Goal: Check status: Check status

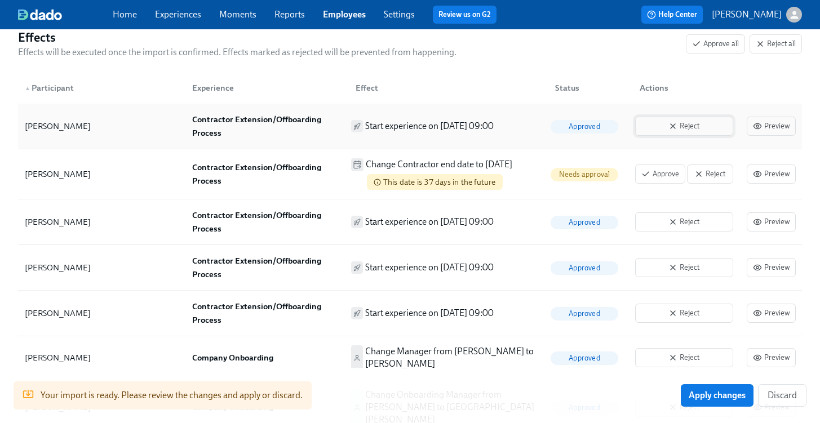
scroll to position [316, 0]
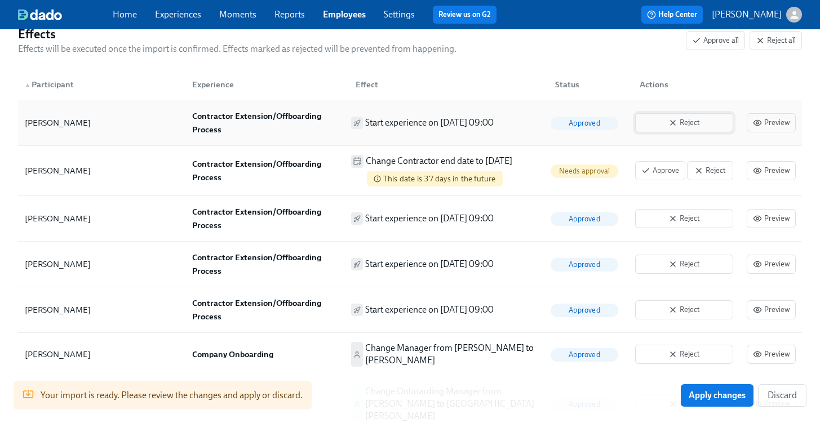
click at [663, 125] on span "Reject" at bounding box center [684, 122] width 86 height 11
click at [702, 170] on icon "button" at bounding box center [698, 170] width 9 height 9
click at [689, 206] on div "Reject" at bounding box center [684, 219] width 107 height 28
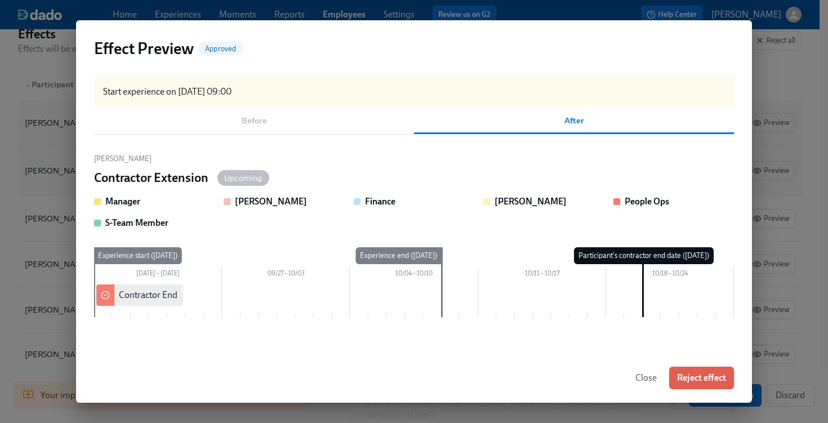
click at [643, 377] on span "Close" at bounding box center [646, 377] width 21 height 11
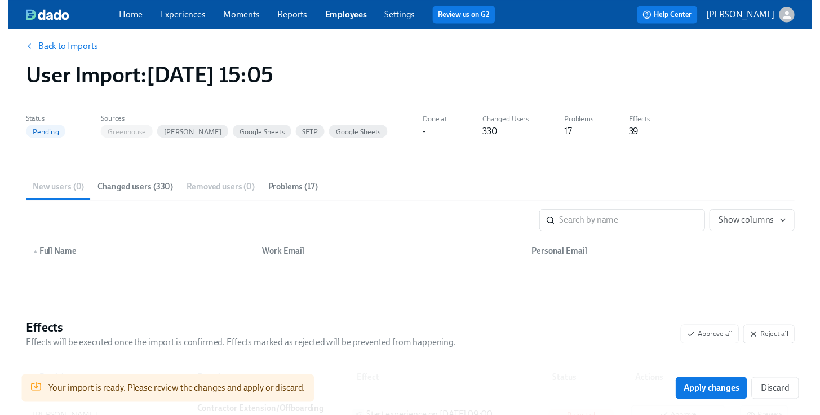
scroll to position [15, 0]
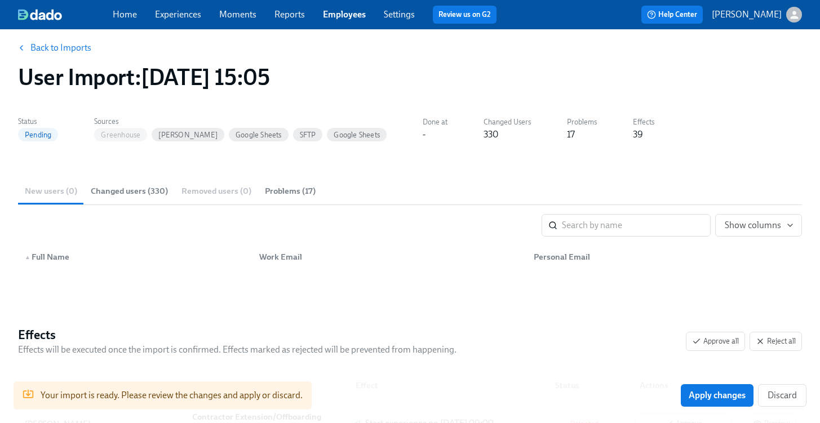
click at [139, 187] on span "Changed users (330)" at bounding box center [129, 191] width 77 height 13
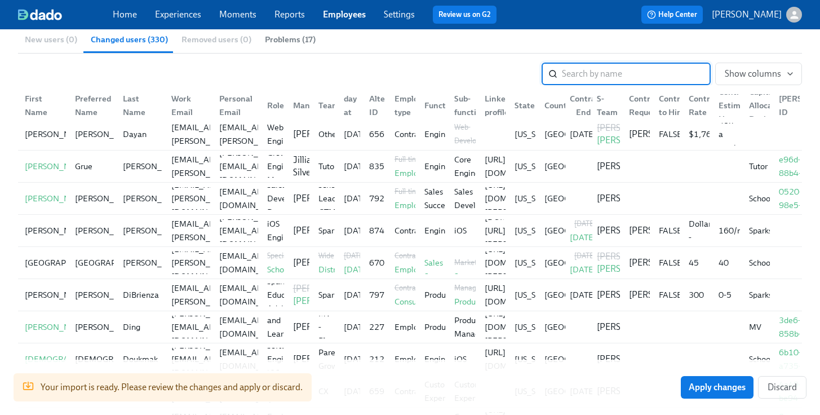
scroll to position [0, 0]
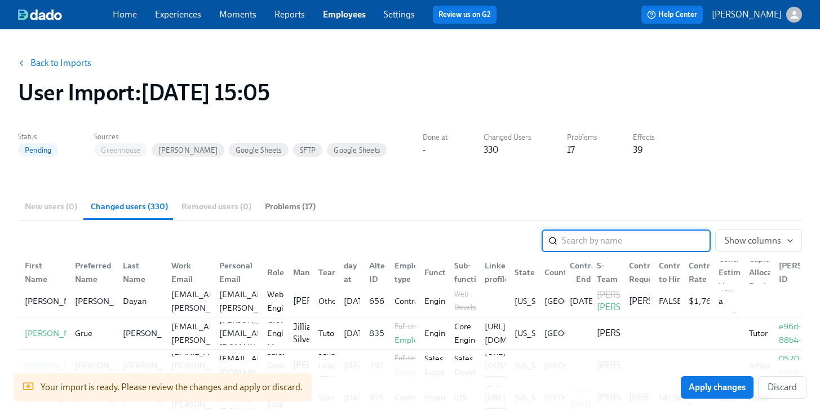
click at [61, 61] on link "Back to Imports" at bounding box center [60, 62] width 61 height 11
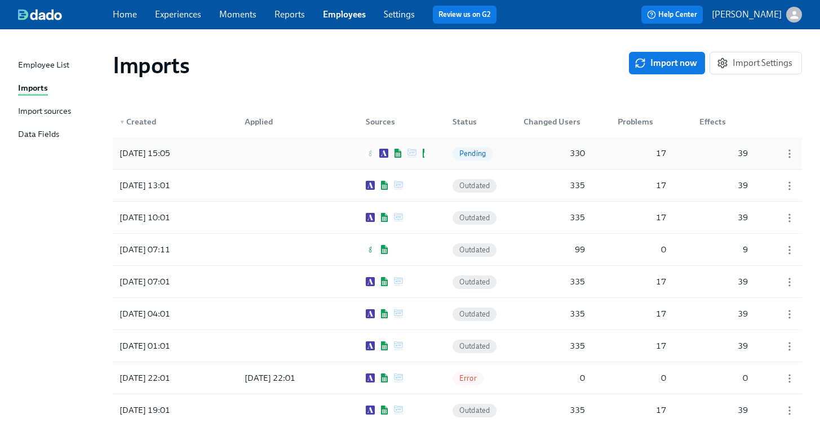
click at [300, 151] on div at bounding box center [286, 153] width 101 height 23
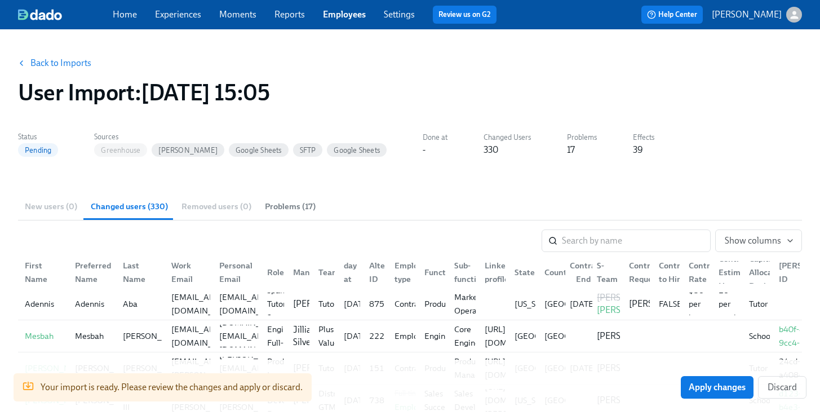
click at [55, 205] on div "New users (0) Changed users (330) Removed users (0) Problems (17)" at bounding box center [410, 206] width 784 height 27
click at [54, 210] on div "New users (0) Changed users (330) Removed users (0) Problems (17)" at bounding box center [410, 206] width 784 height 27
click at [50, 205] on div "New users (0) Changed users (330) Removed users (0) Problems (17)" at bounding box center [410, 206] width 784 height 27
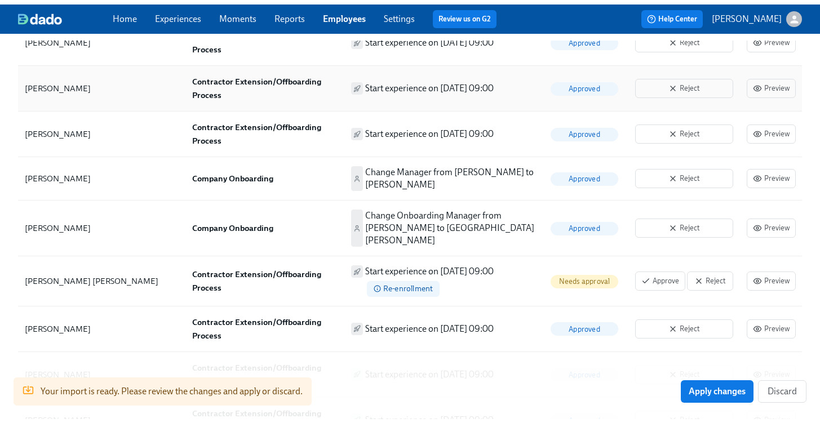
scroll to position [744, 0]
